Goal: Check status: Check status

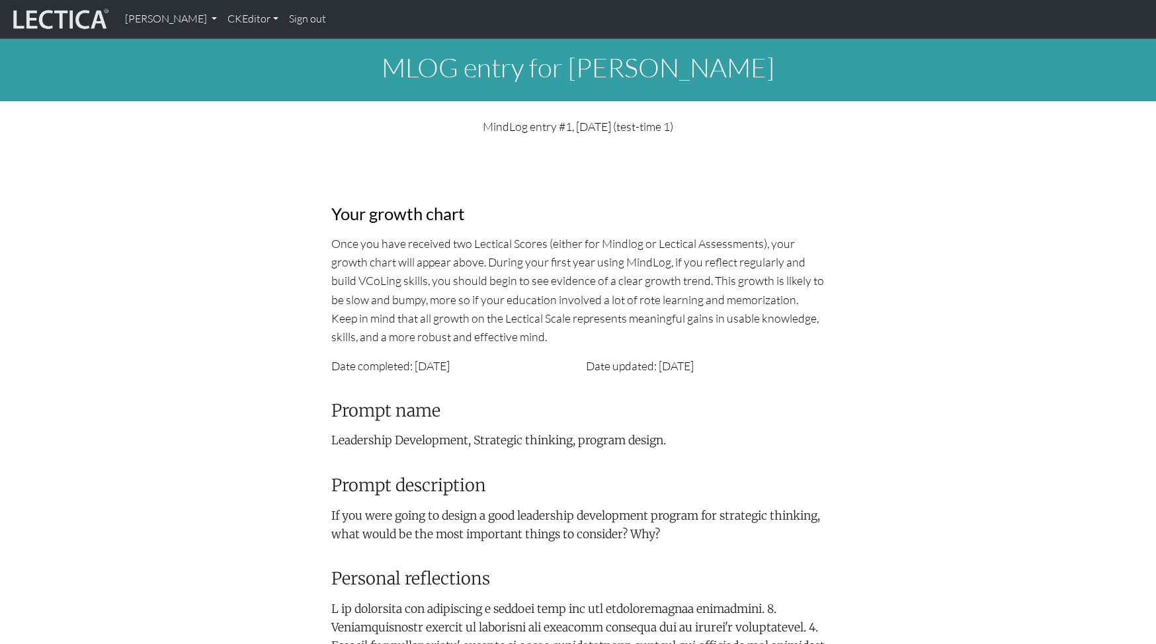
click at [232, 206] on div "Your growth chart Once you have received two Lectical Scores (either for Mindlo…" at bounding box center [578, 654] width 873 height 1016
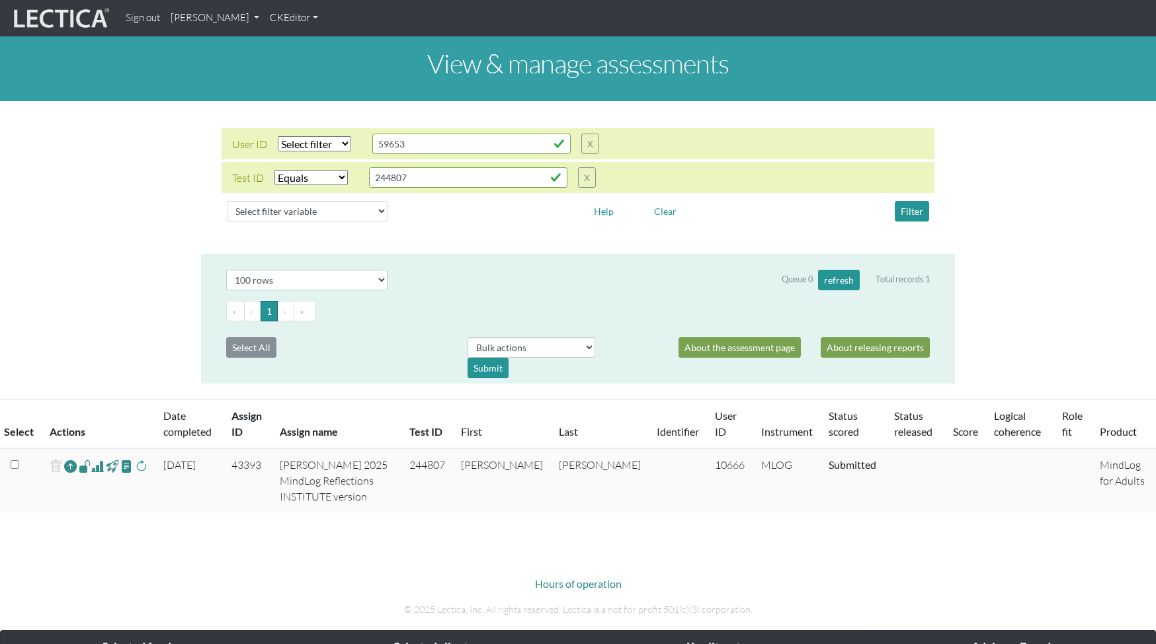
select select "equal"
select select "100"
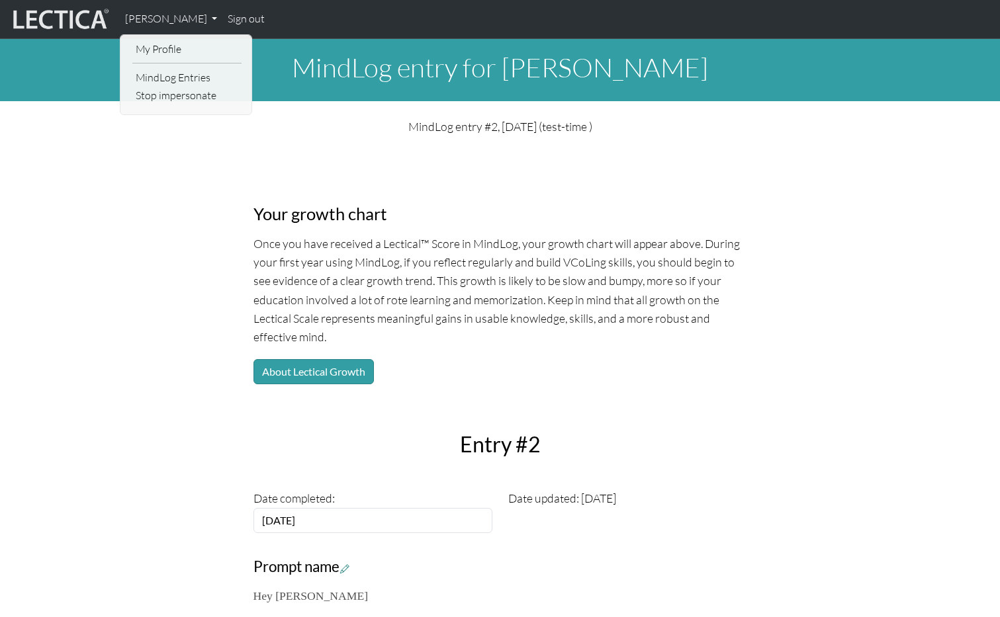
click at [842, 185] on div "Your growth chart Once you have received a Lectical™ Score in MindLog, your gro…" at bounding box center [500, 511] width 873 height 730
